Goal: Transaction & Acquisition: Purchase product/service

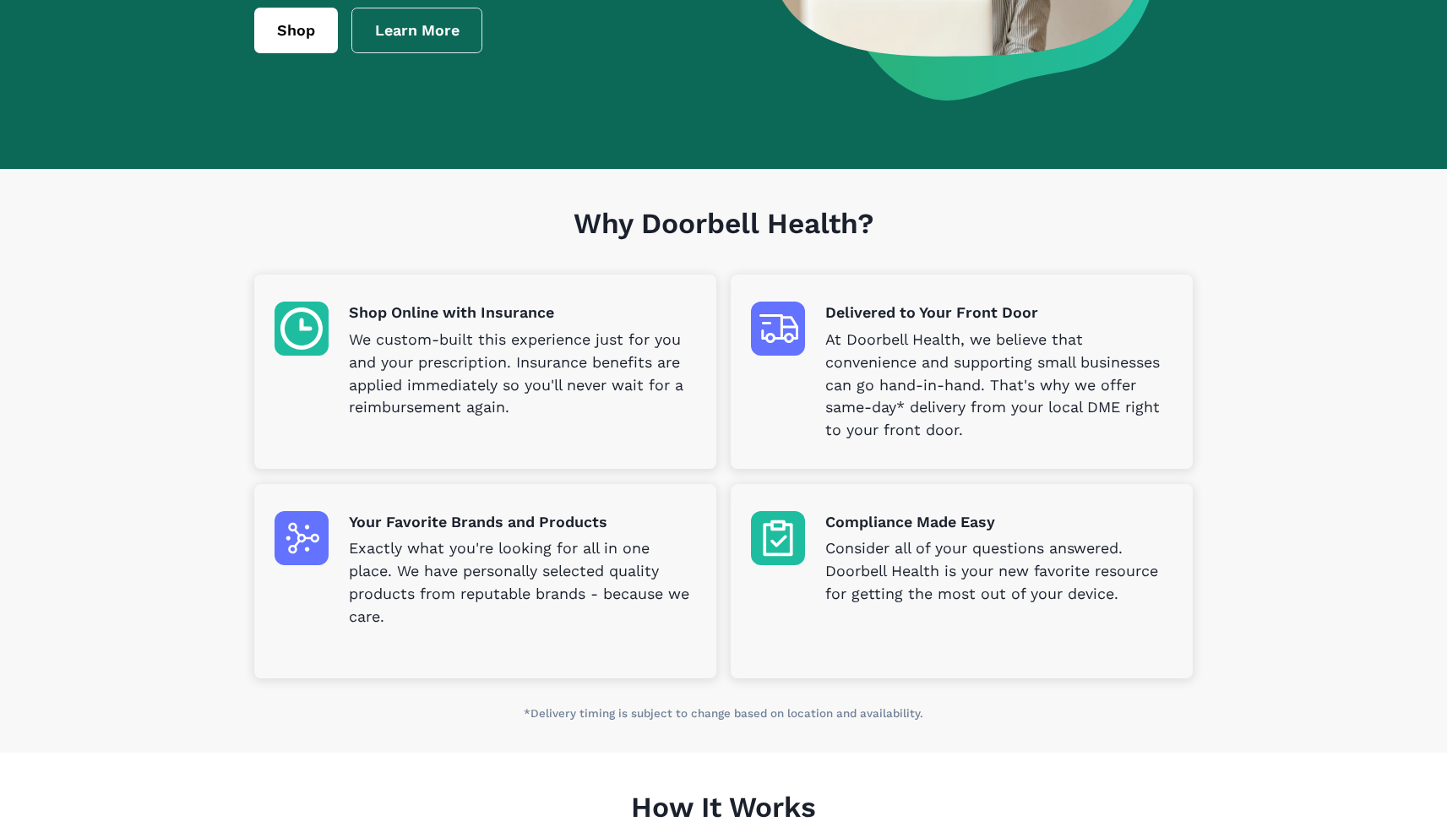
scroll to position [319, 0]
click at [406, 575] on p "Exactly what you're looking for all in one place. We have personally selected q…" at bounding box center [522, 582] width 347 height 91
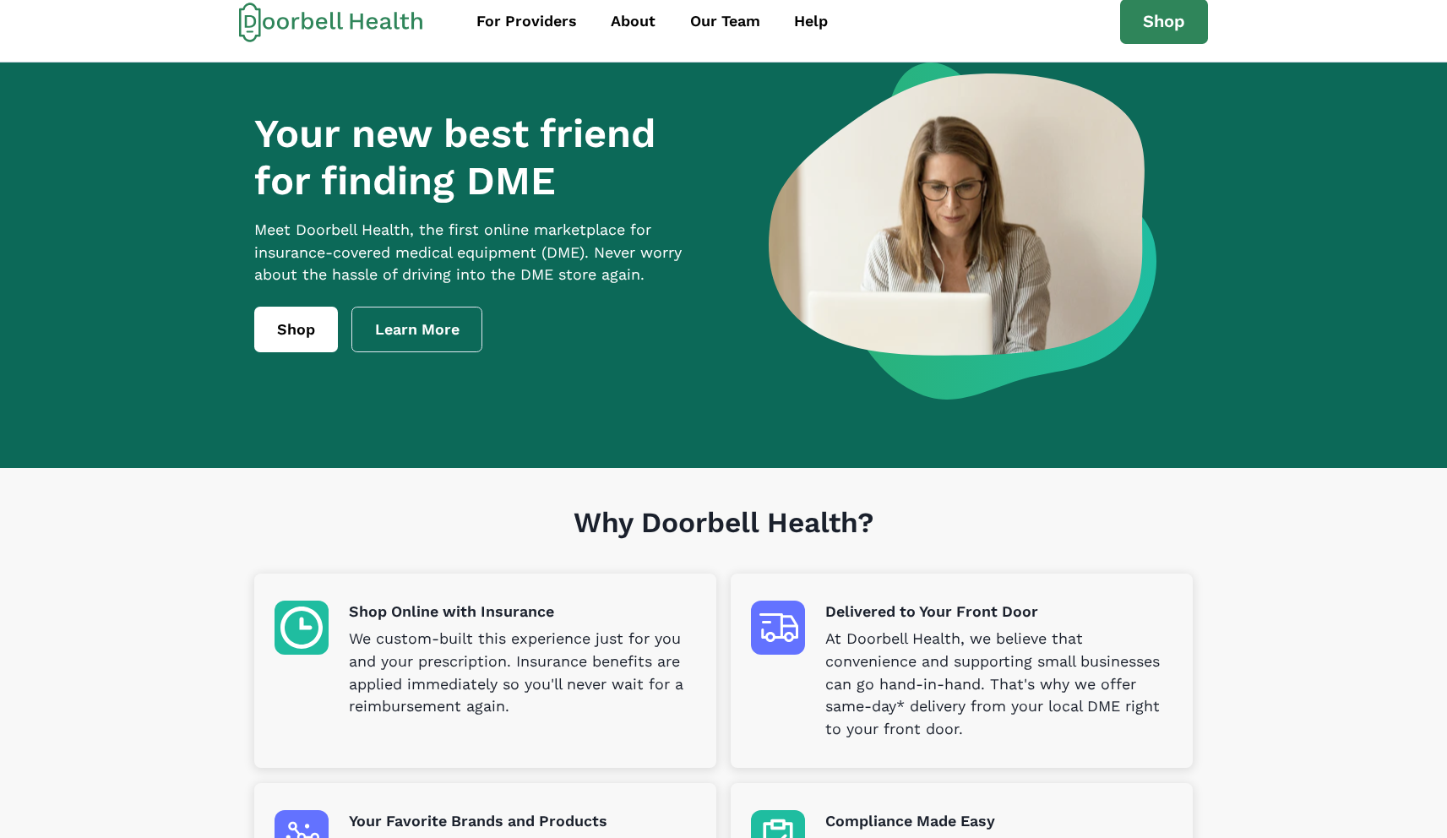
scroll to position [0, 0]
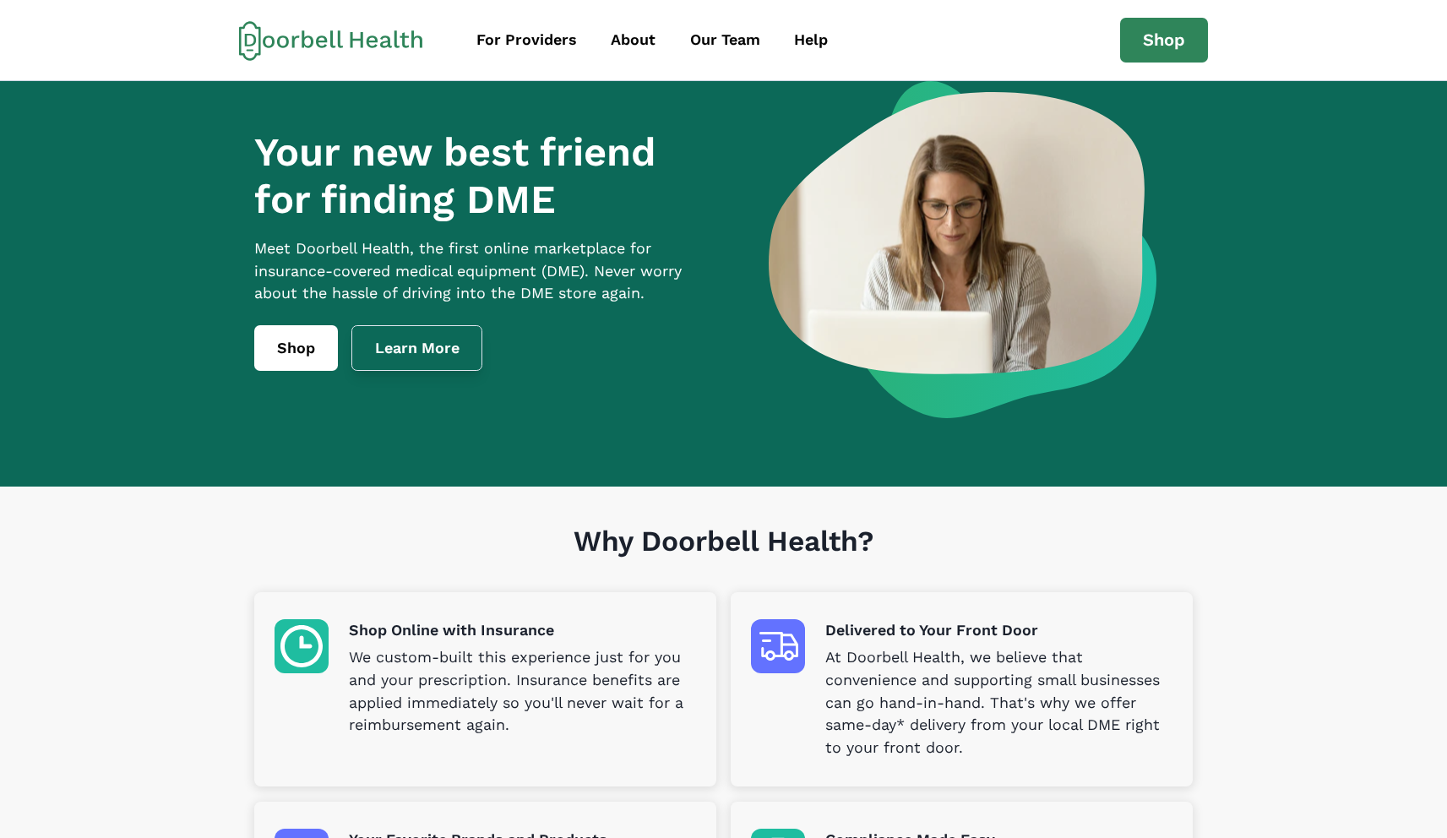
click at [412, 371] on link "Learn More" at bounding box center [417, 348] width 132 height 46
click at [301, 368] on link "Shop" at bounding box center [296, 348] width 84 height 46
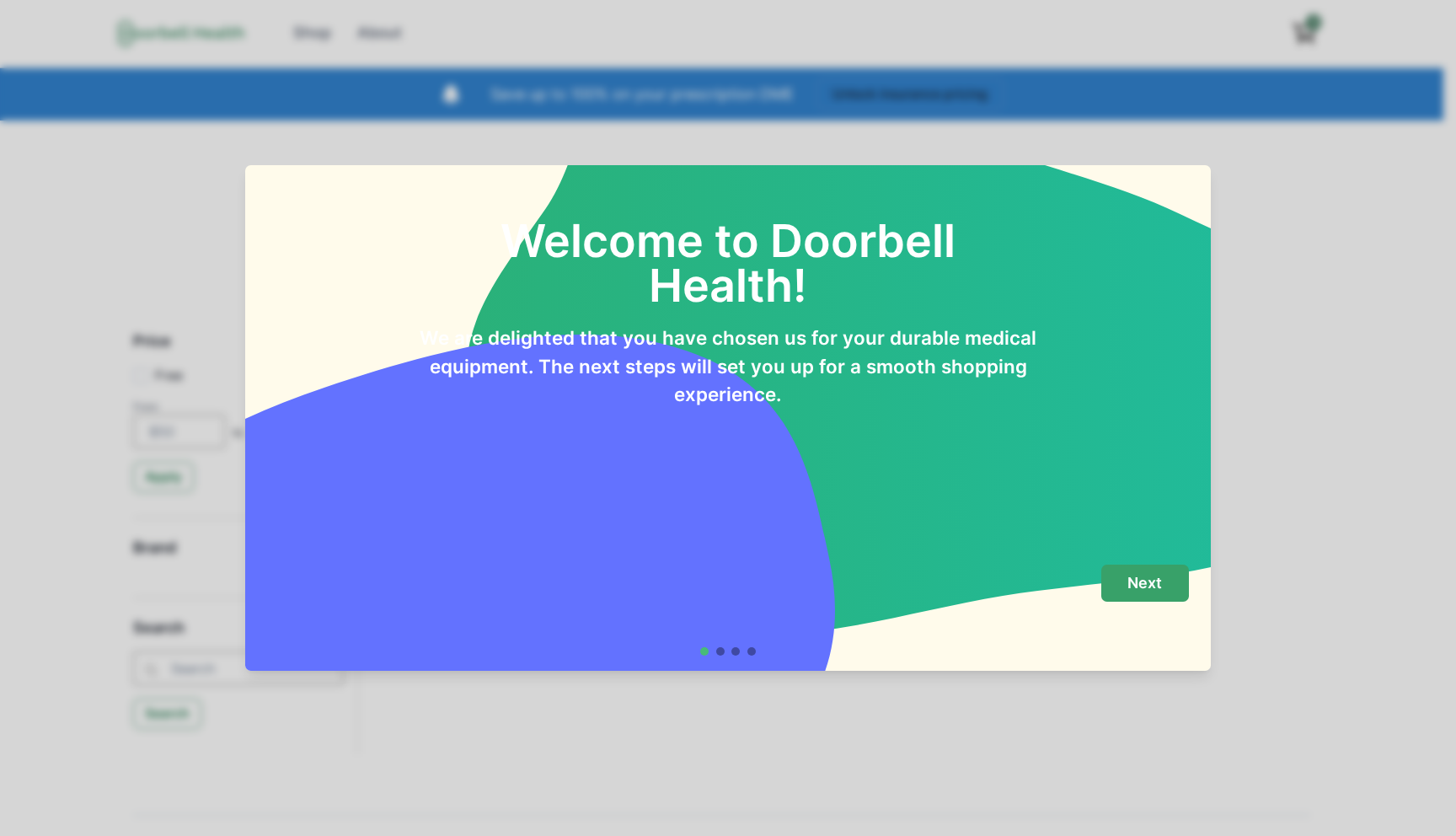
click at [1145, 576] on p "Next" at bounding box center [1144, 583] width 35 height 19
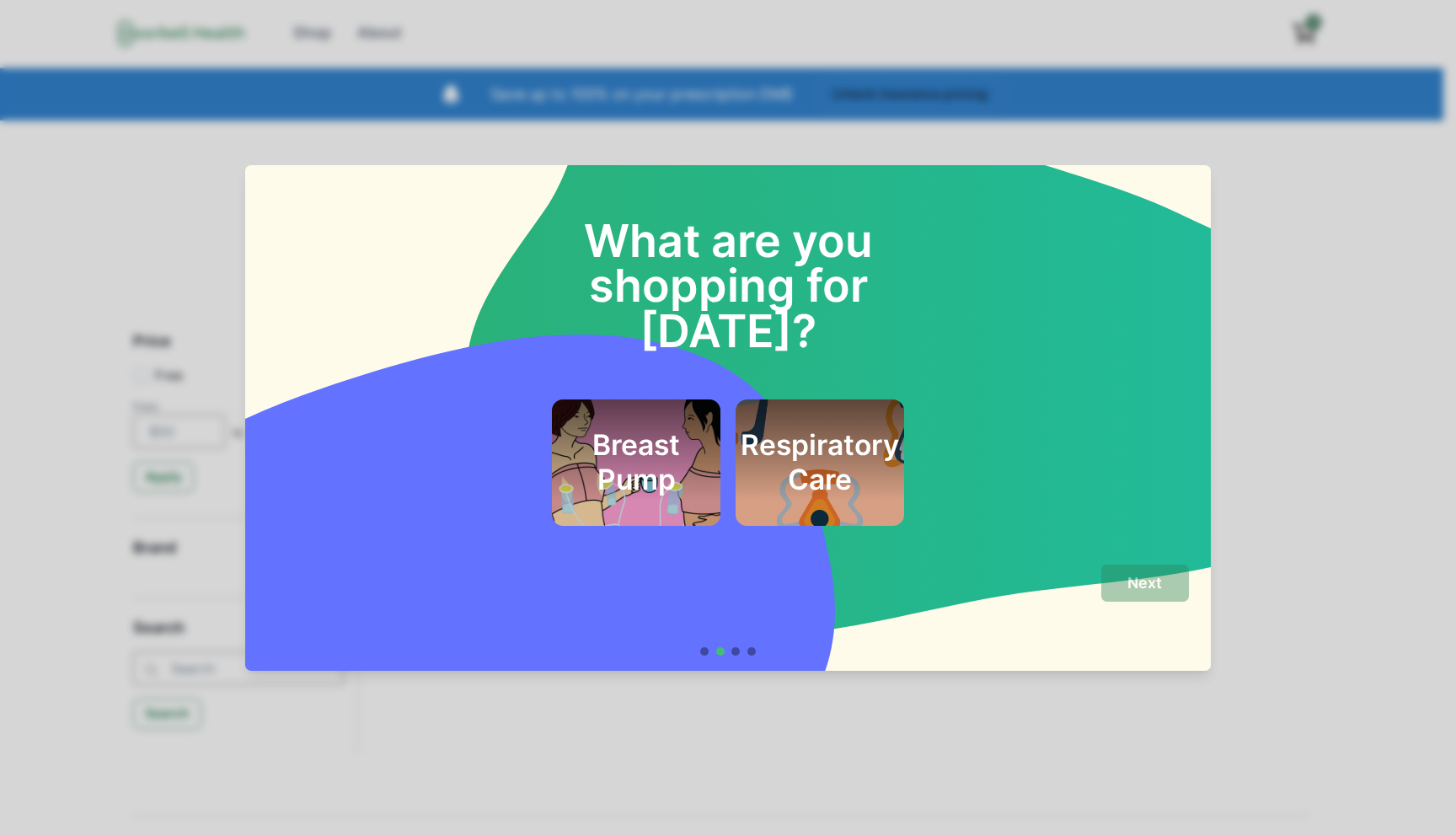
click at [741, 653] on div at bounding box center [728, 651] width 57 height 8
click at [730, 646] on div "Next" at bounding box center [727, 611] width 920 height 92
click at [777, 691] on div "What are you shopping for [DATE]? Breast Pump Respiratory Care Next" at bounding box center [728, 418] width 1456 height 836
click at [796, 736] on div "What are you shopping for [DATE]? Breast Pump Respiratory Care Next" at bounding box center [728, 418] width 1456 height 836
click at [986, 513] on div "What are you shopping for [DATE]? Breast Pump Respiratory Care" at bounding box center [728, 357] width 966 height 384
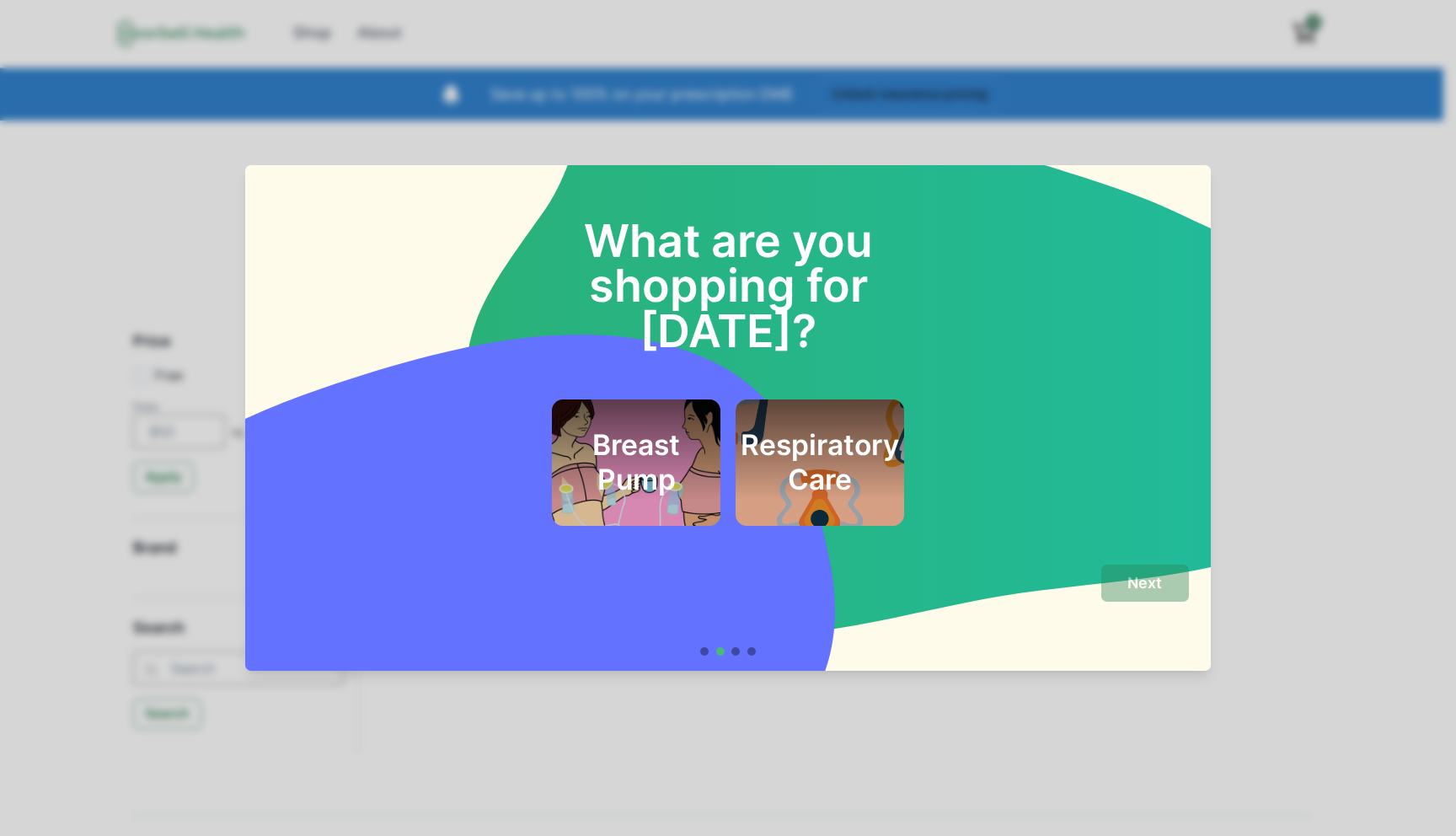
click at [721, 303] on h2 "What are you shopping for [DATE]?" at bounding box center [728, 263] width 461 height 182
